Goal: Find specific page/section: Find specific page/section

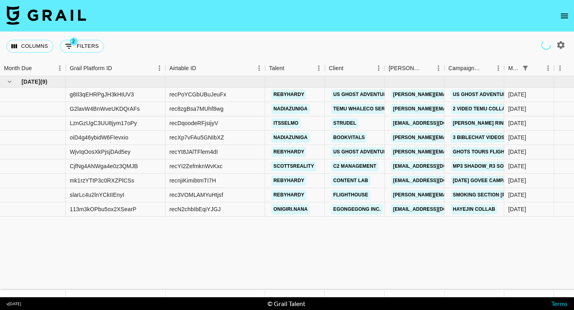
click at [563, 16] on icon "open drawer" at bounding box center [564, 16] width 7 height 5
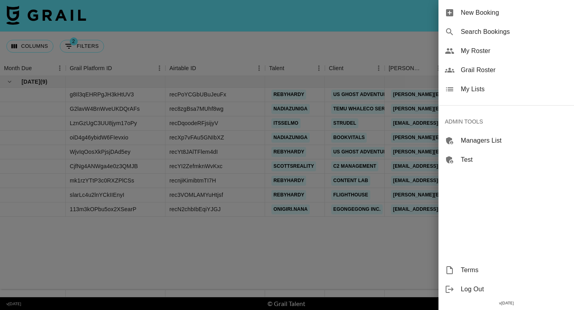
click at [464, 73] on span "Grail Roster" at bounding box center [514, 70] width 107 height 10
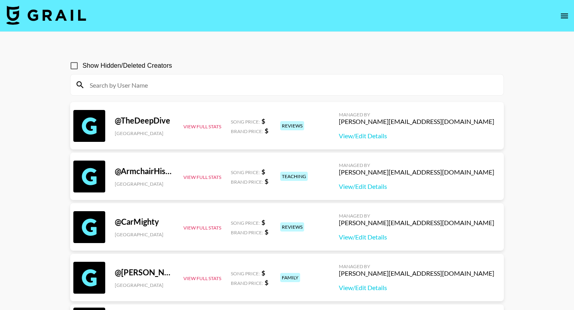
click at [247, 84] on input at bounding box center [292, 85] width 414 height 13
paste input "itspeytonbabyy"
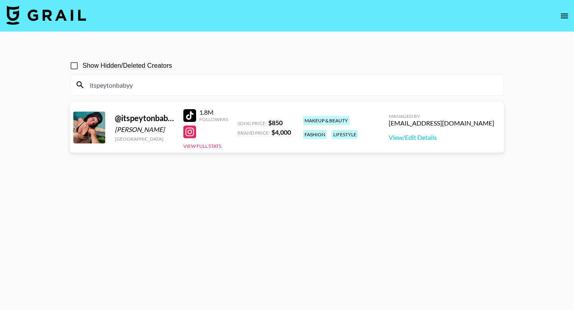
type input "itspeytonbabyy"
click at [50, 5] on nav at bounding box center [287, 16] width 574 height 32
click at [51, 9] on img at bounding box center [46, 15] width 80 height 19
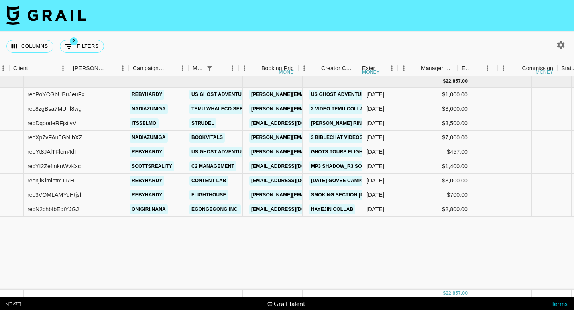
scroll to position [0, 68]
